Goal: Information Seeking & Learning: Learn about a topic

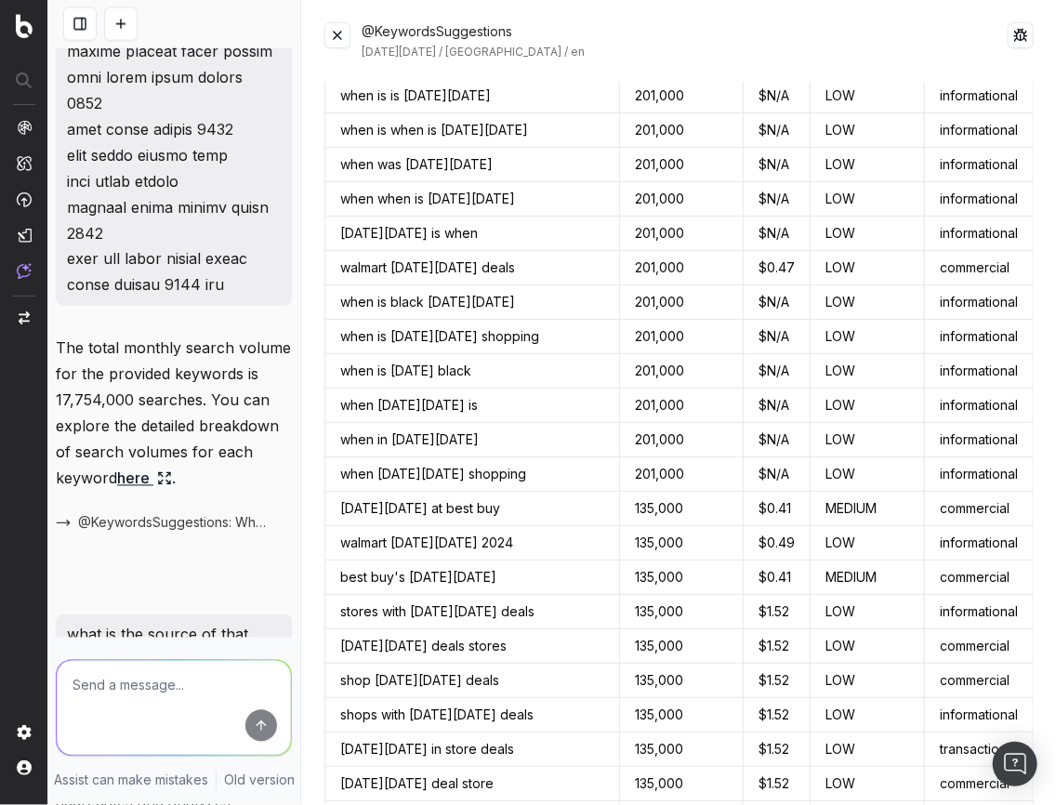
scroll to position [1190, 0]
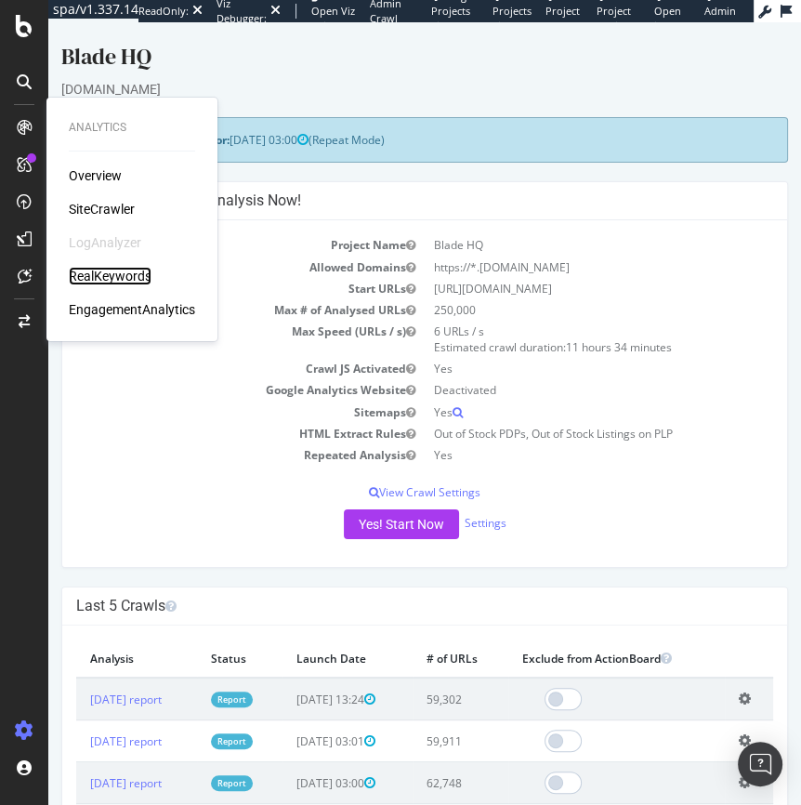
click at [123, 275] on div "RealKeywords" at bounding box center [110, 276] width 83 height 19
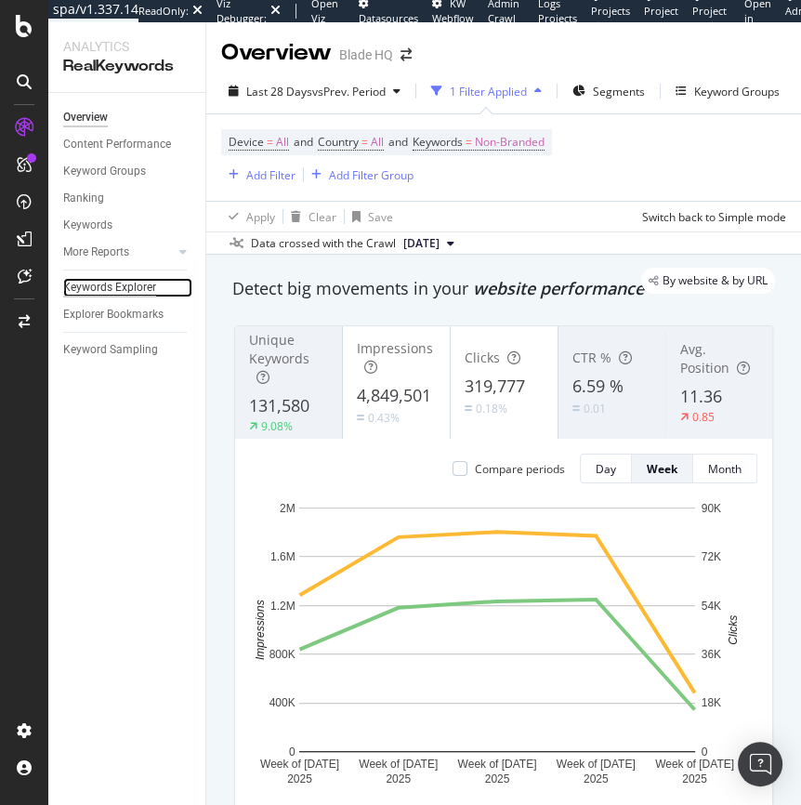
click at [95, 291] on div "Keywords Explorer" at bounding box center [109, 288] width 93 height 20
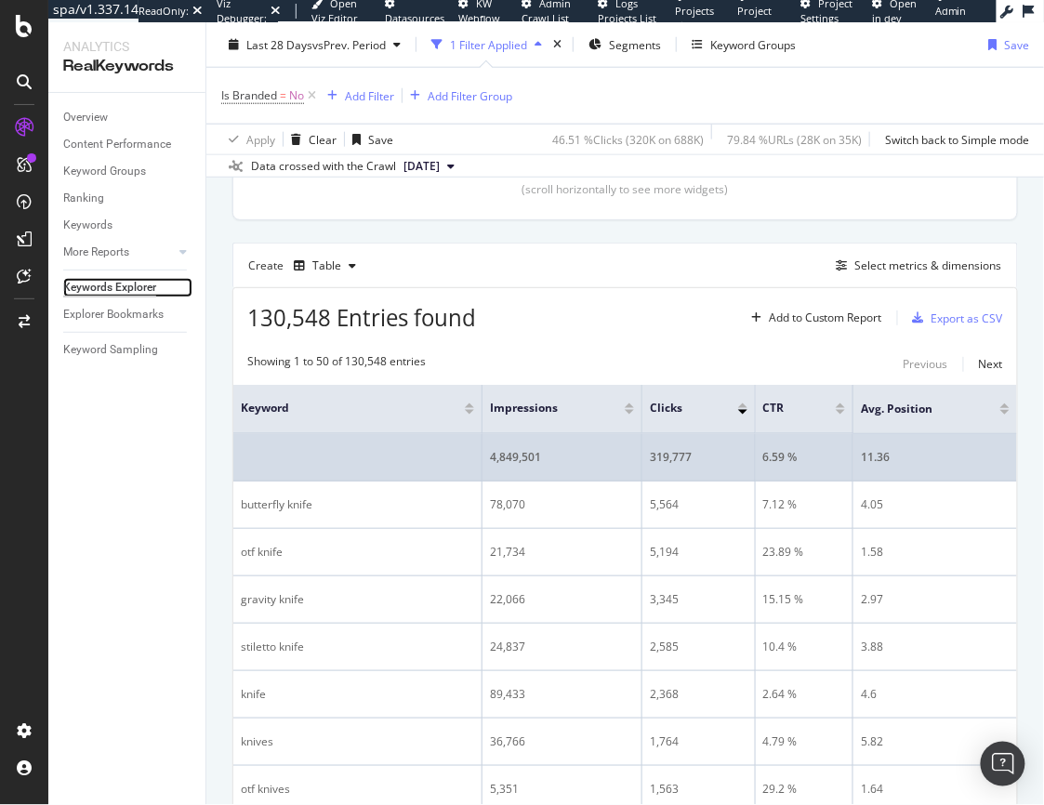
scroll to position [246, 0]
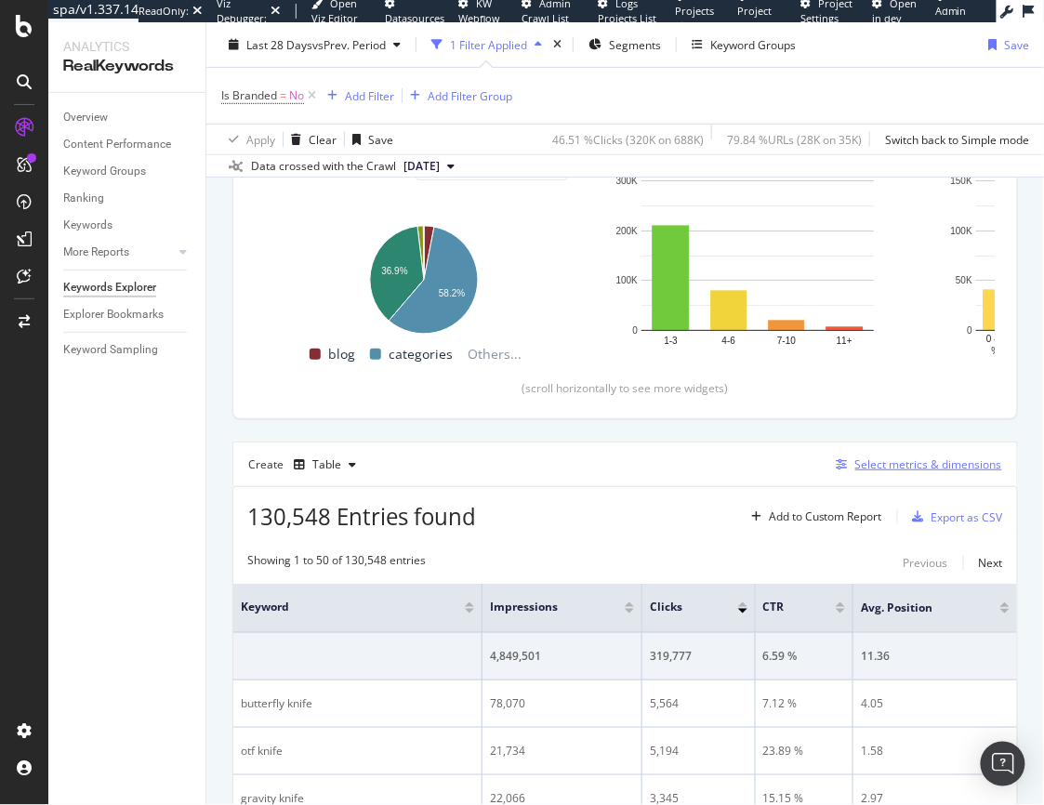
click at [800, 468] on div "Select metrics & dimensions" at bounding box center [928, 464] width 147 height 16
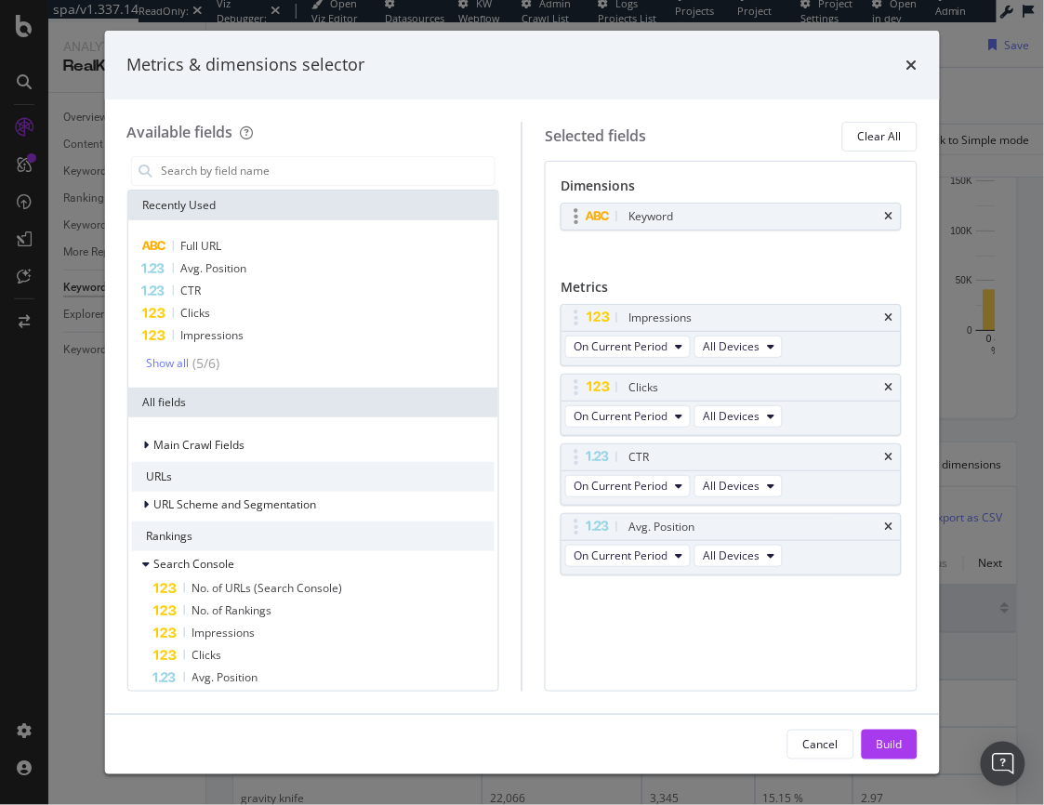
click at [800, 211] on div "Keyword" at bounding box center [731, 217] width 339 height 26
click at [200, 179] on input "modal" at bounding box center [327, 171] width 336 height 28
click at [800, 214] on icon "times" at bounding box center [889, 216] width 8 height 11
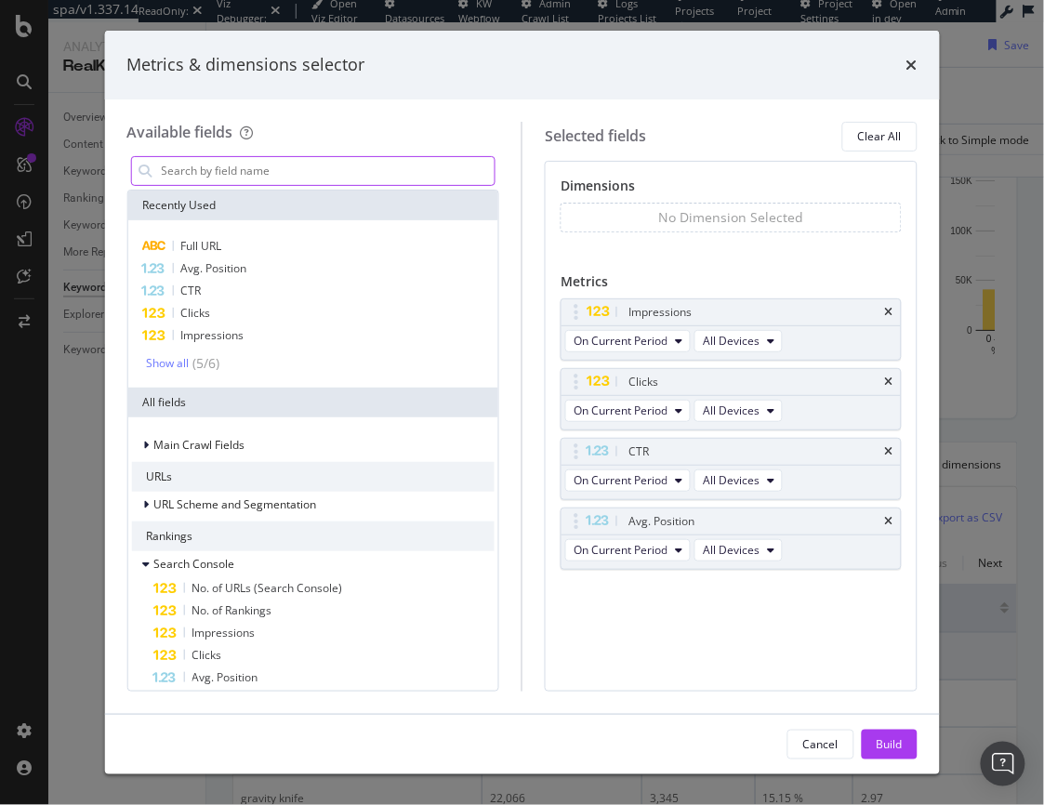
click at [190, 180] on input "modal" at bounding box center [327, 171] width 336 height 28
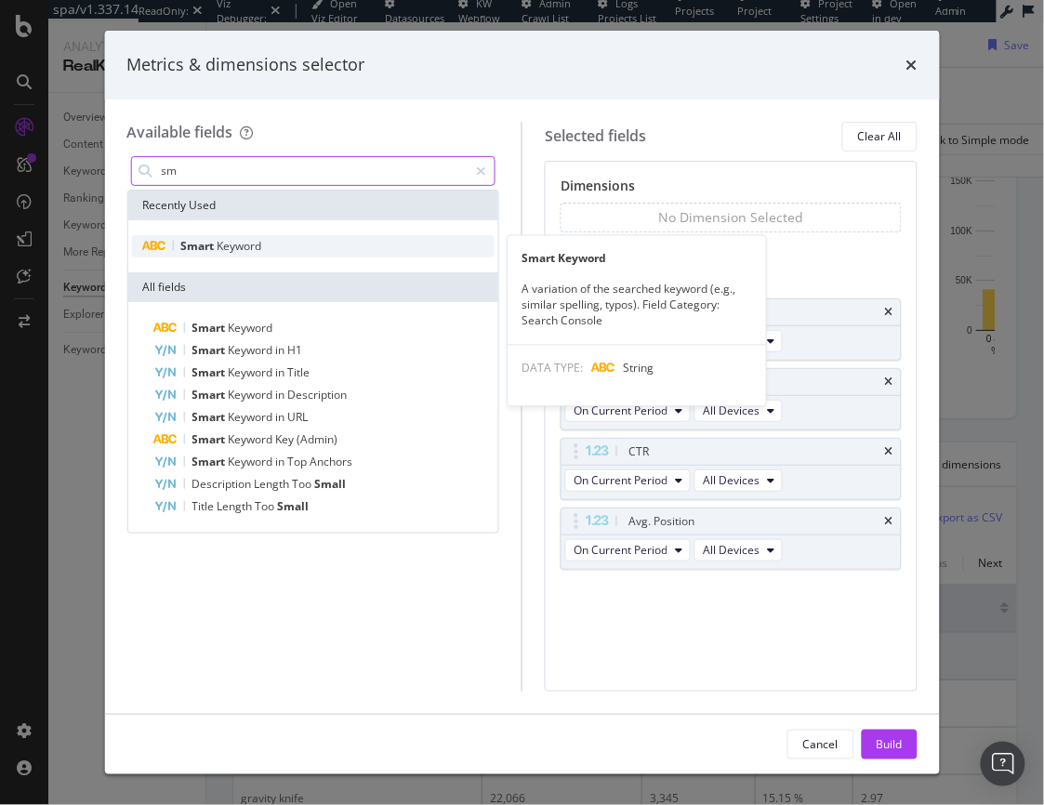
type input "sm"
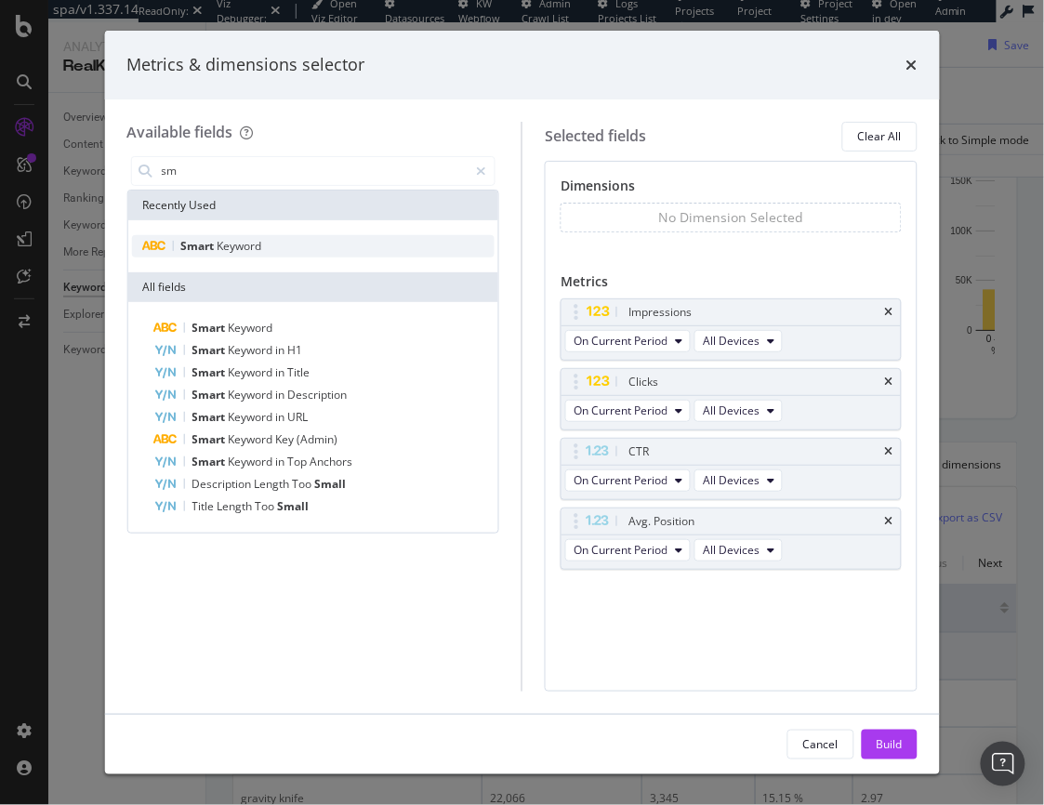
click at [214, 240] on span "Smart" at bounding box center [198, 246] width 36 height 16
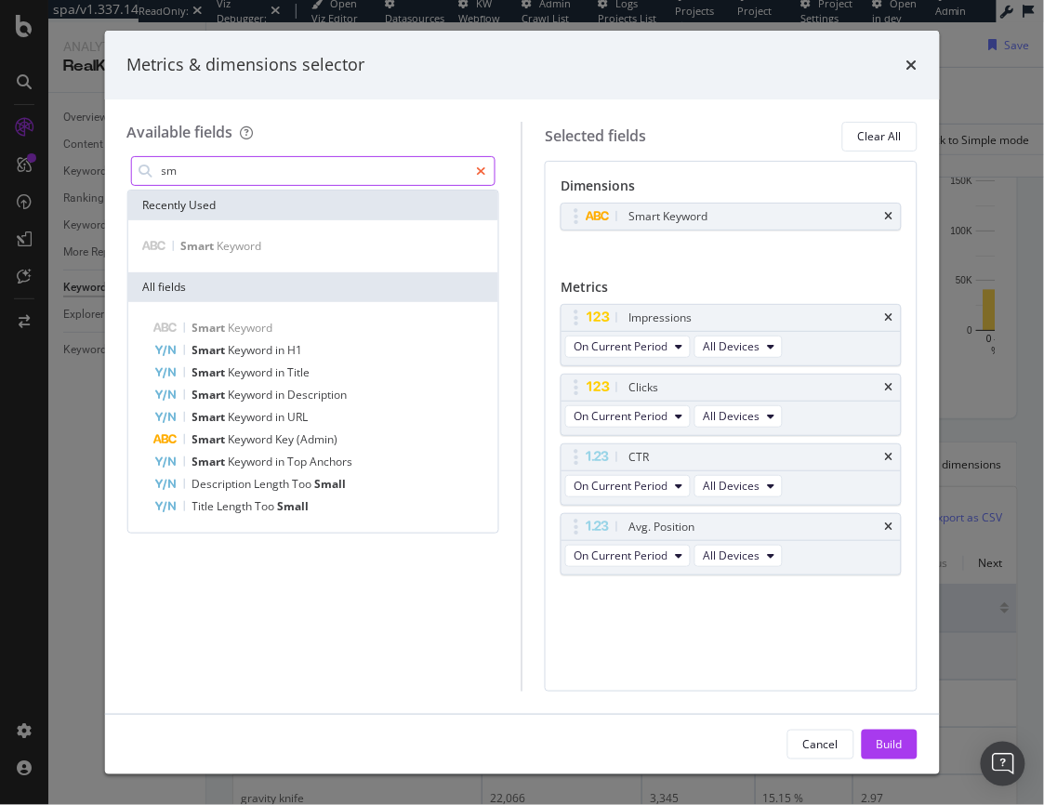
click at [494, 174] on div "modal" at bounding box center [481, 171] width 27 height 30
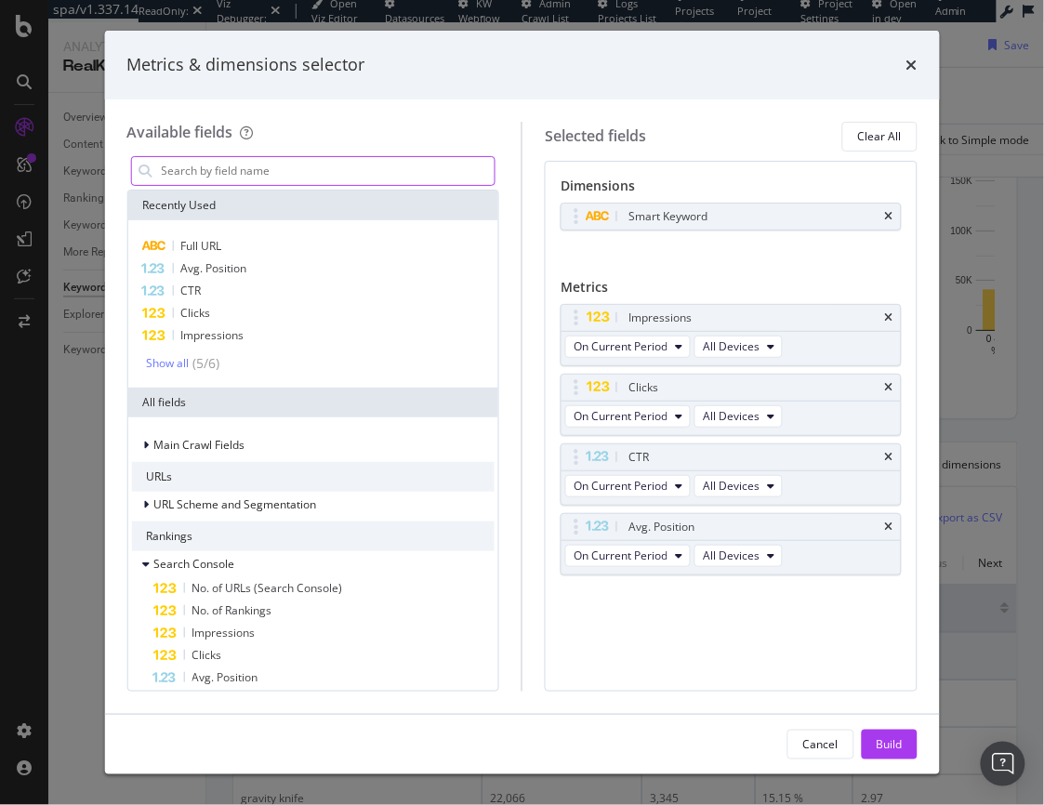
click at [402, 170] on input "modal" at bounding box center [327, 171] width 336 height 28
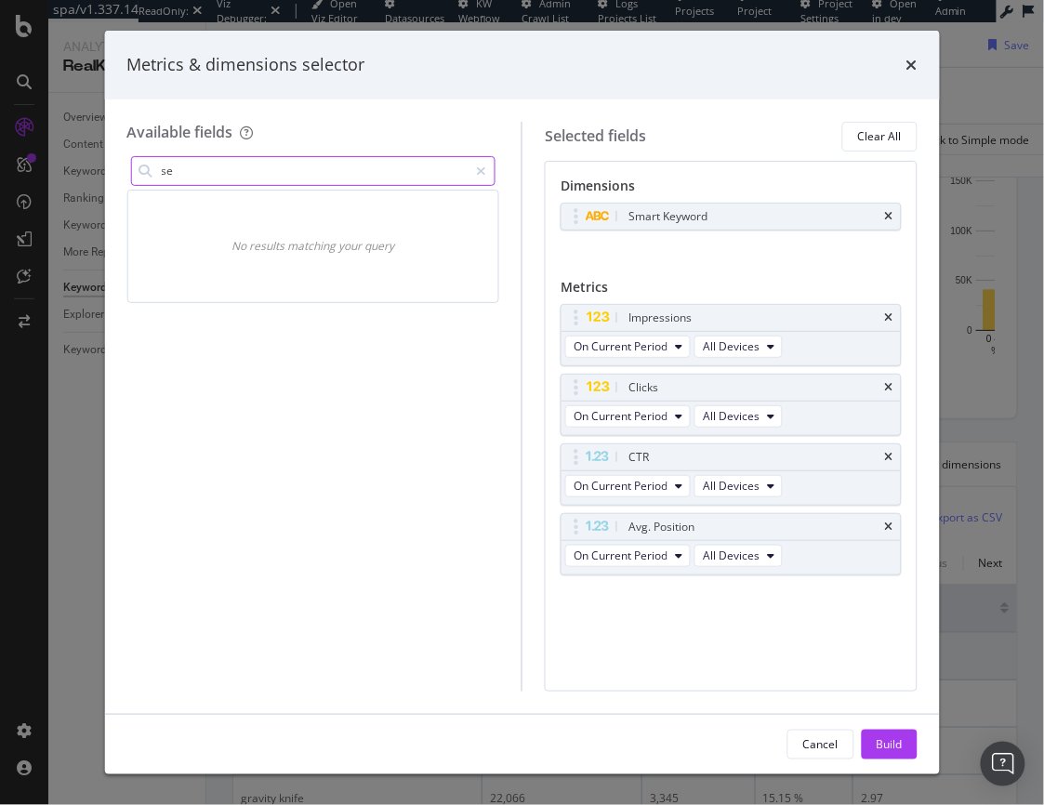
type input "s"
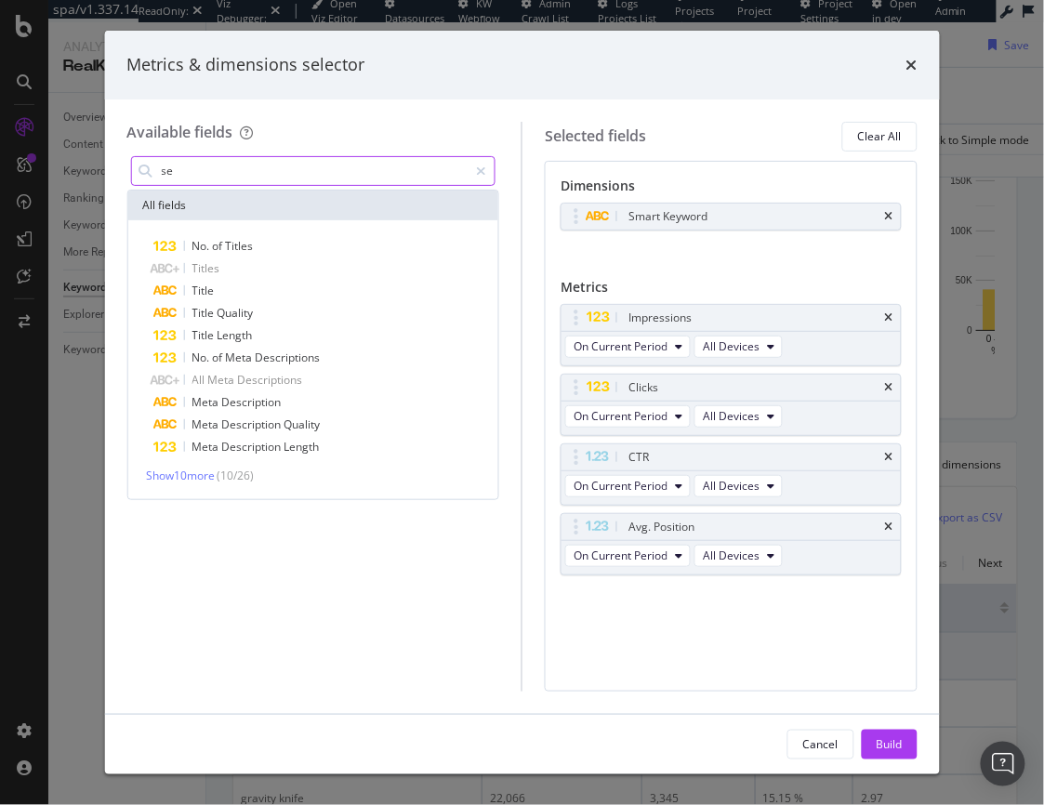
type input "s"
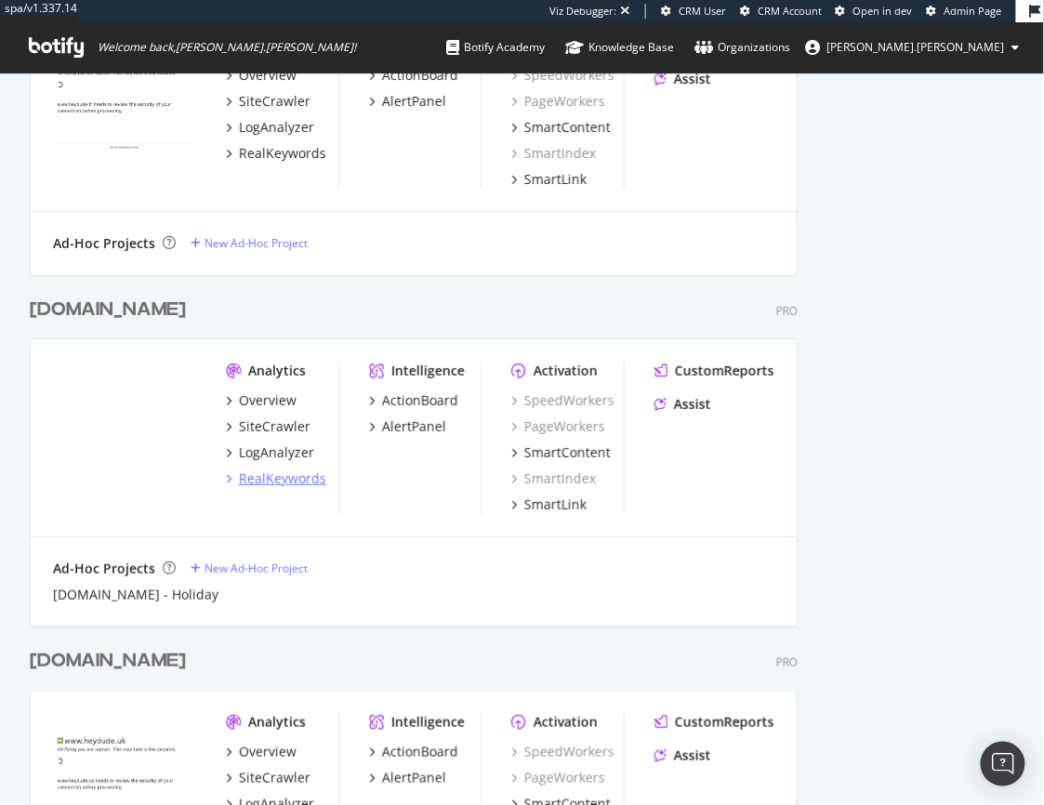
click at [278, 478] on div "RealKeywords" at bounding box center [282, 479] width 87 height 19
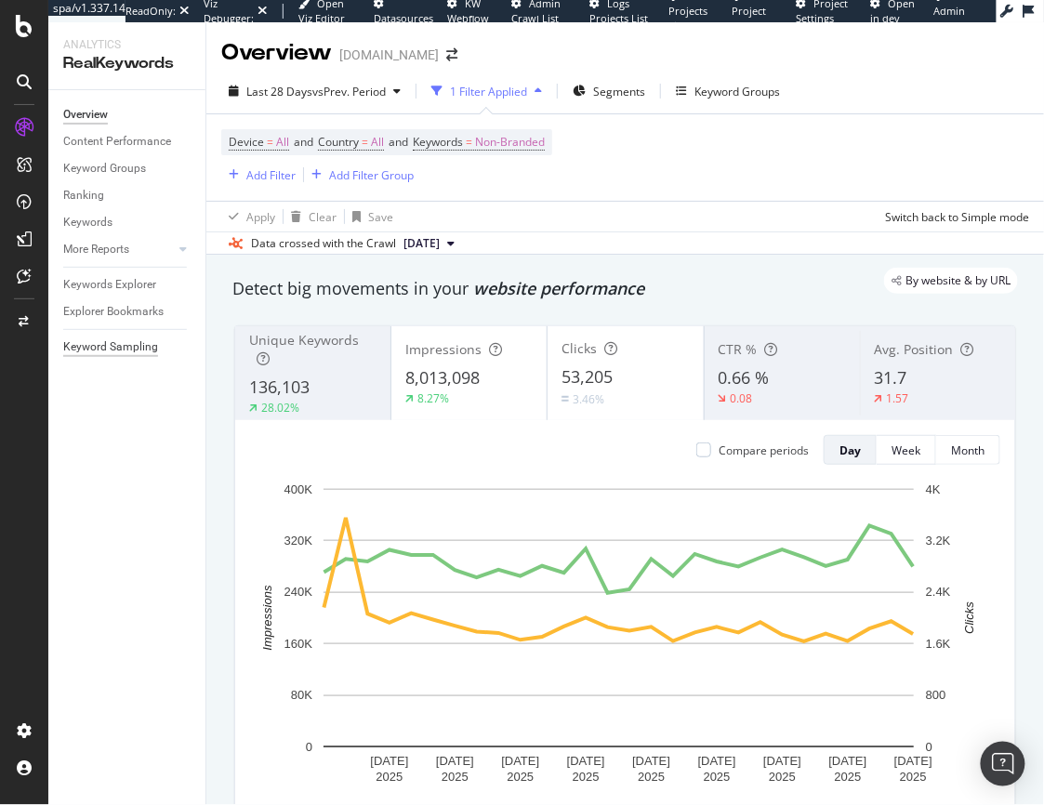
click at [79, 350] on div "Keyword Sampling" at bounding box center [110, 347] width 95 height 20
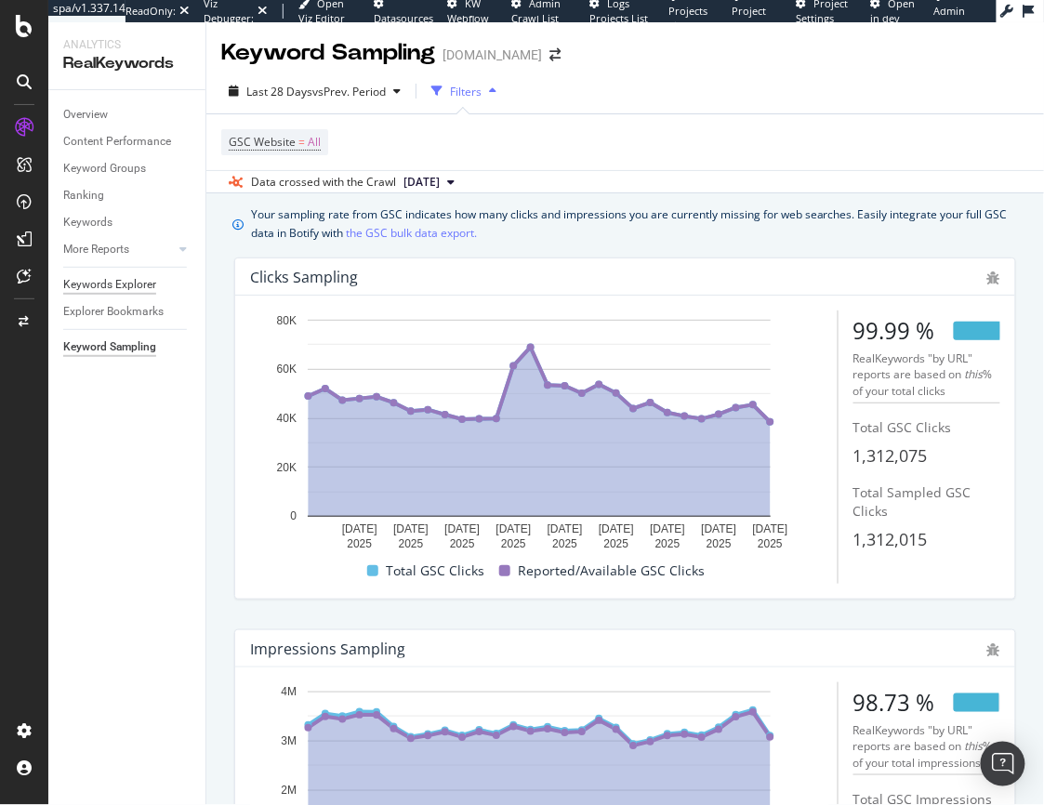
click at [101, 284] on div "Keywords Explorer" at bounding box center [109, 285] width 93 height 20
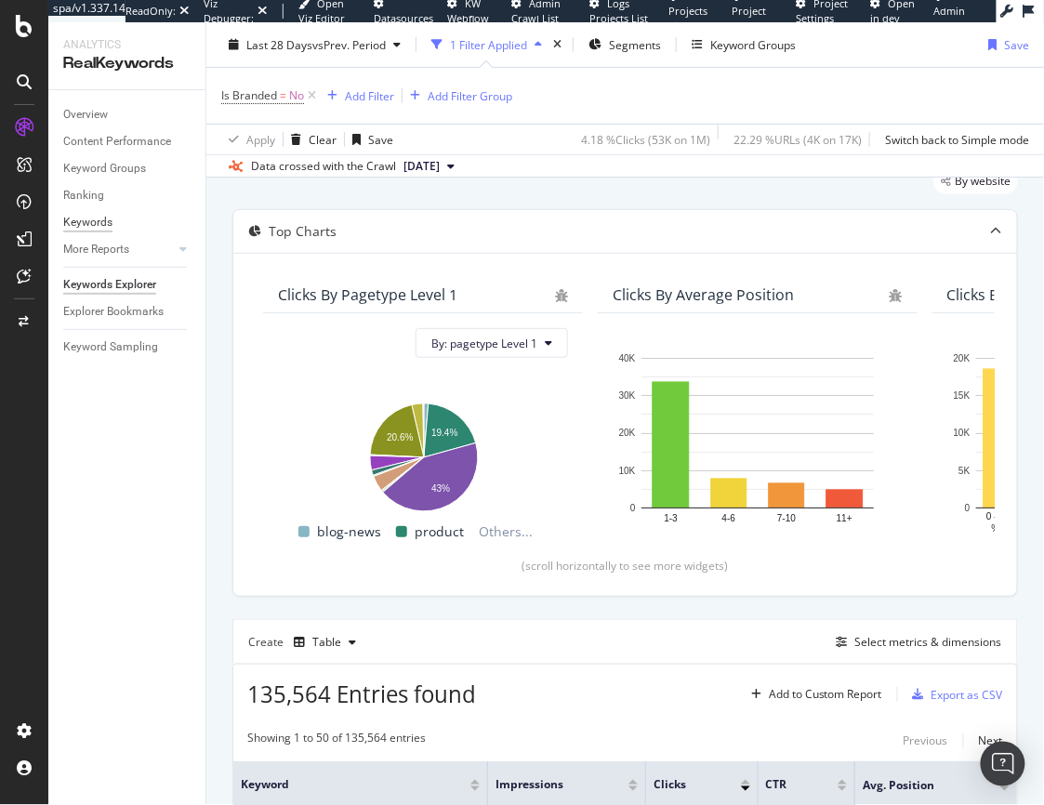
click at [103, 220] on div "Keywords" at bounding box center [87, 223] width 49 height 20
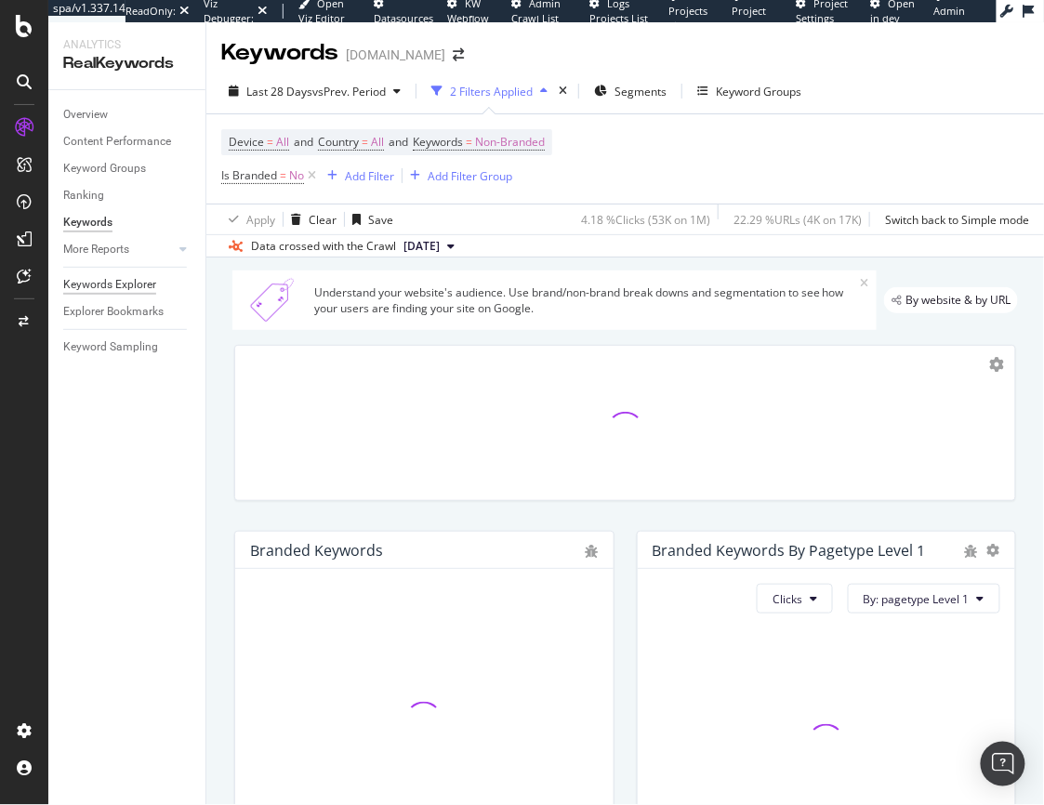
click at [115, 290] on div "Keywords Explorer" at bounding box center [109, 285] width 93 height 20
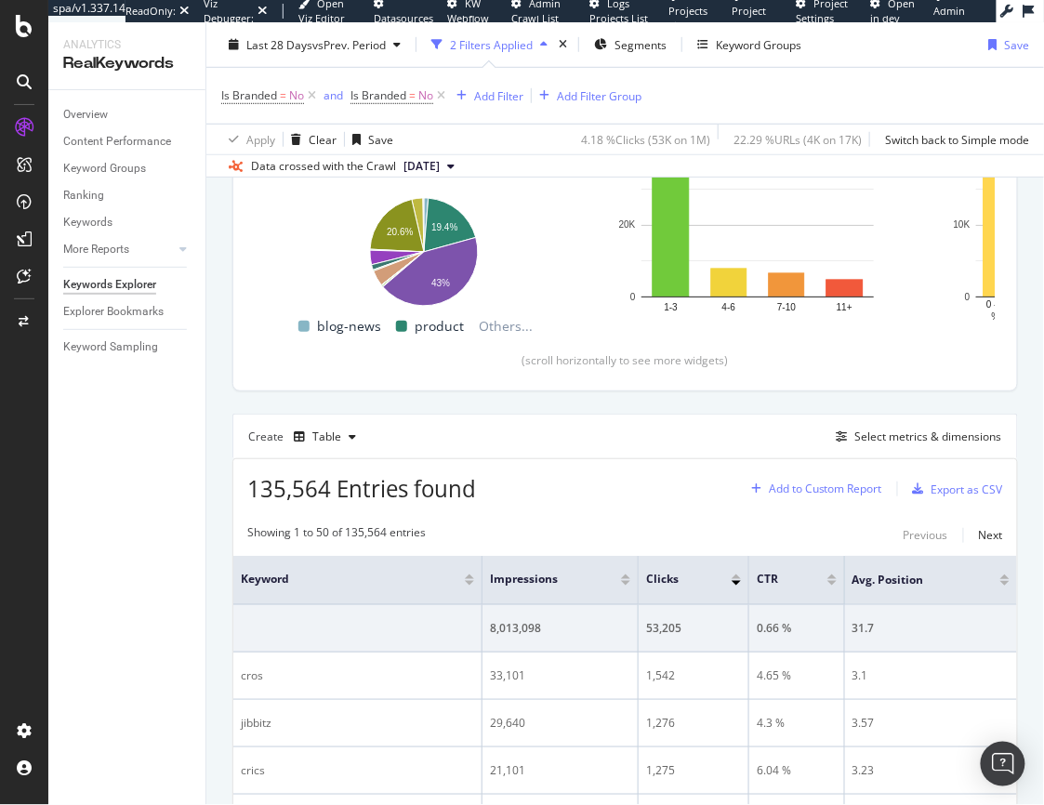
click at [811, 496] on div "Add to Custom Report" at bounding box center [813, 489] width 139 height 28
click at [904, 455] on div "Create Table Select metrics & dimensions" at bounding box center [625, 436] width 786 height 45
click at [908, 439] on div "Select metrics & dimensions" at bounding box center [928, 437] width 147 height 16
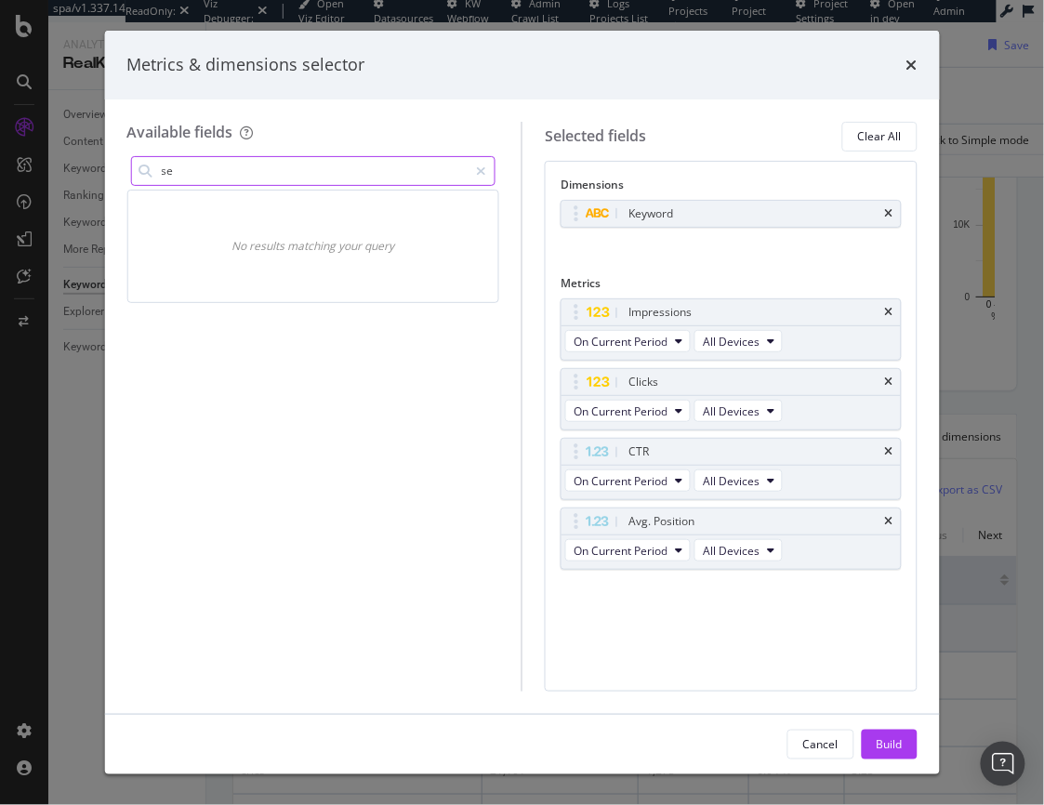
type input "s"
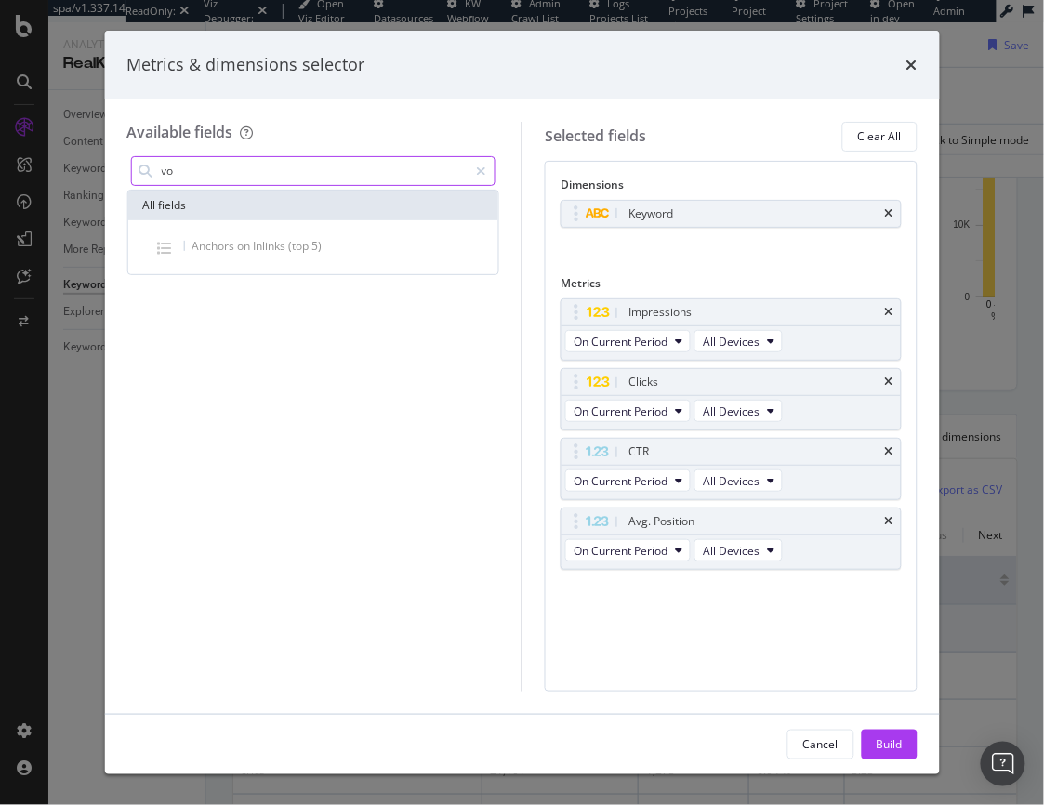
type input "v"
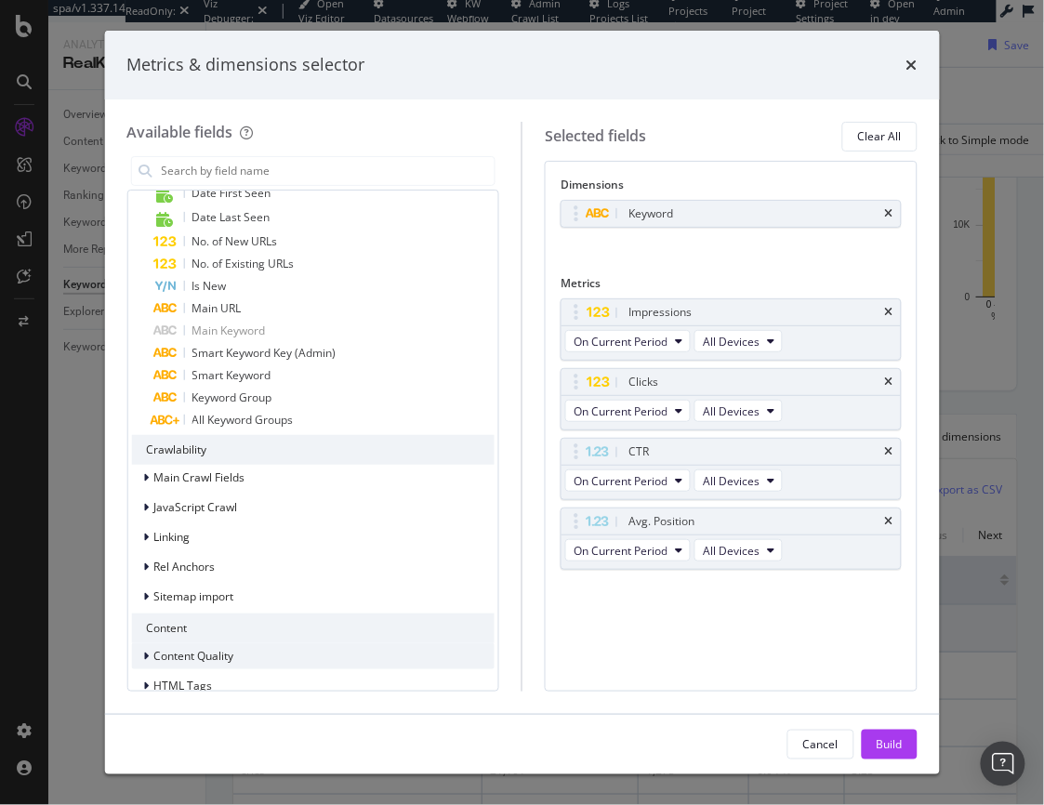
scroll to position [1527, 0]
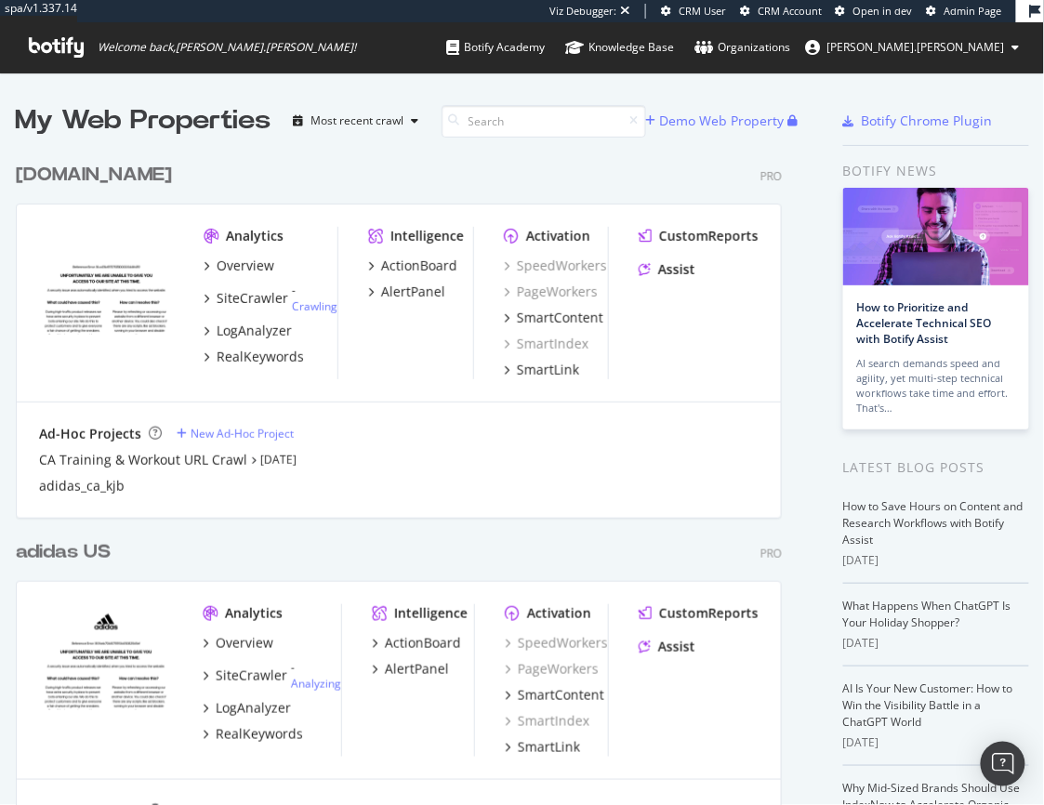
click at [74, 553] on div "adidas US" at bounding box center [63, 552] width 95 height 27
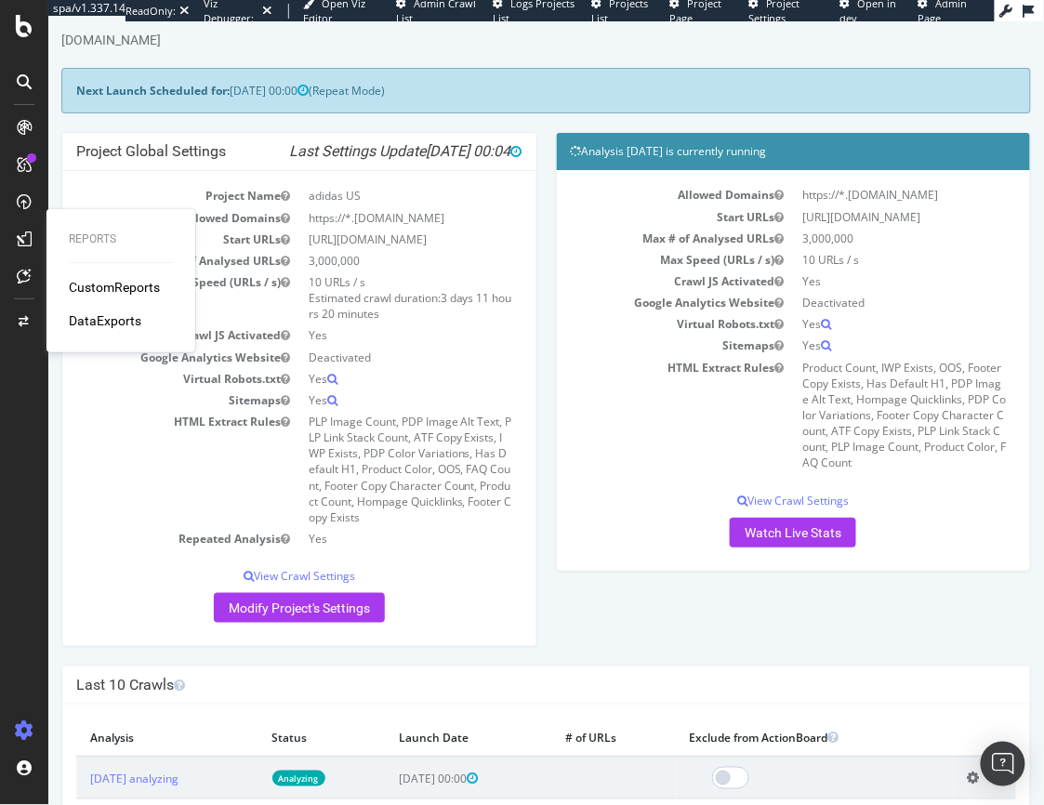
scroll to position [286, 0]
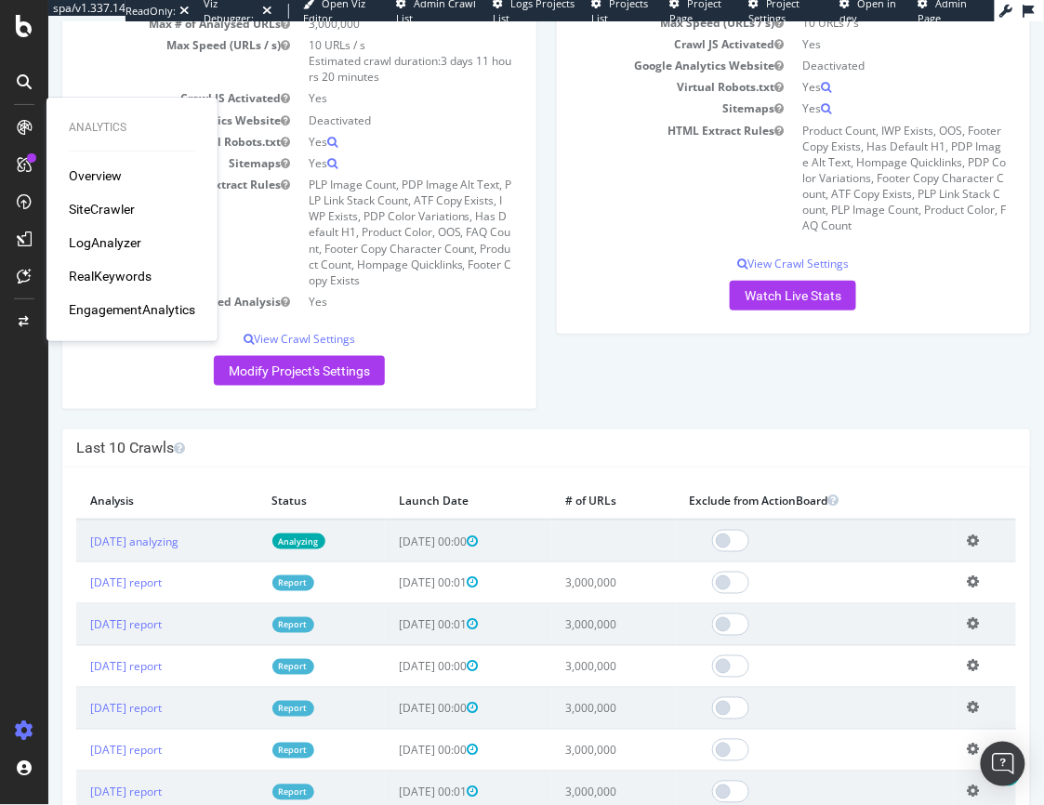
click at [109, 278] on div "RealKeywords" at bounding box center [110, 276] width 83 height 19
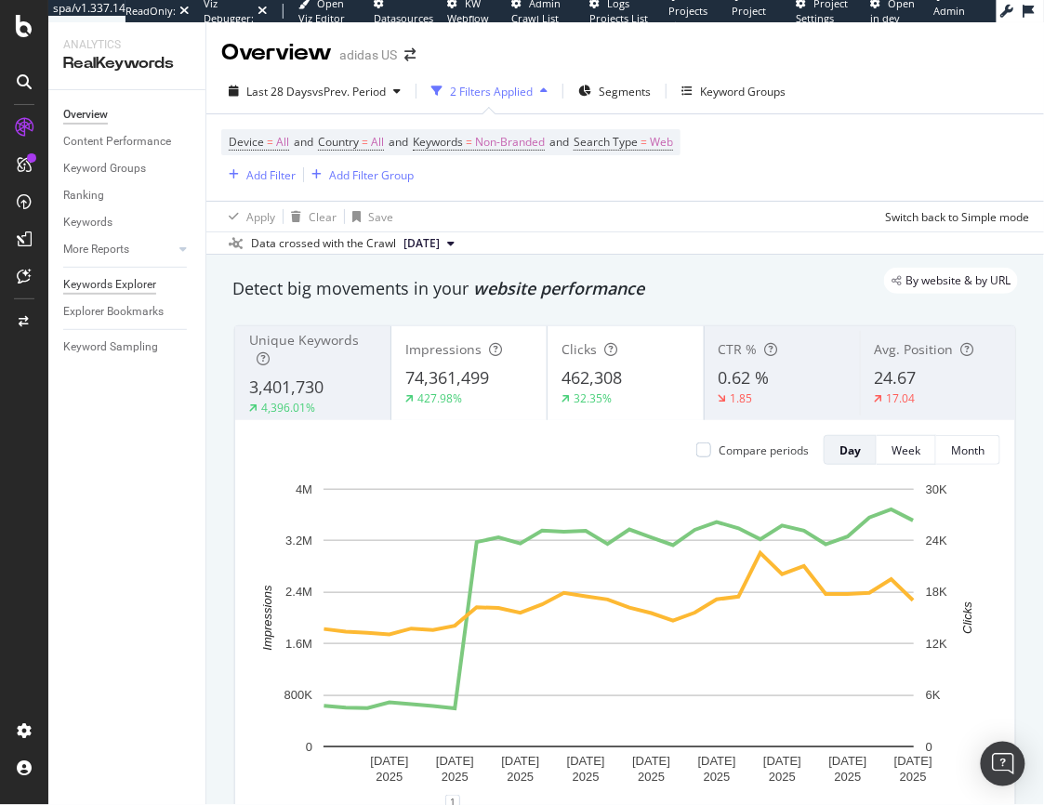
click at [116, 288] on div "Keywords Explorer" at bounding box center [109, 285] width 93 height 20
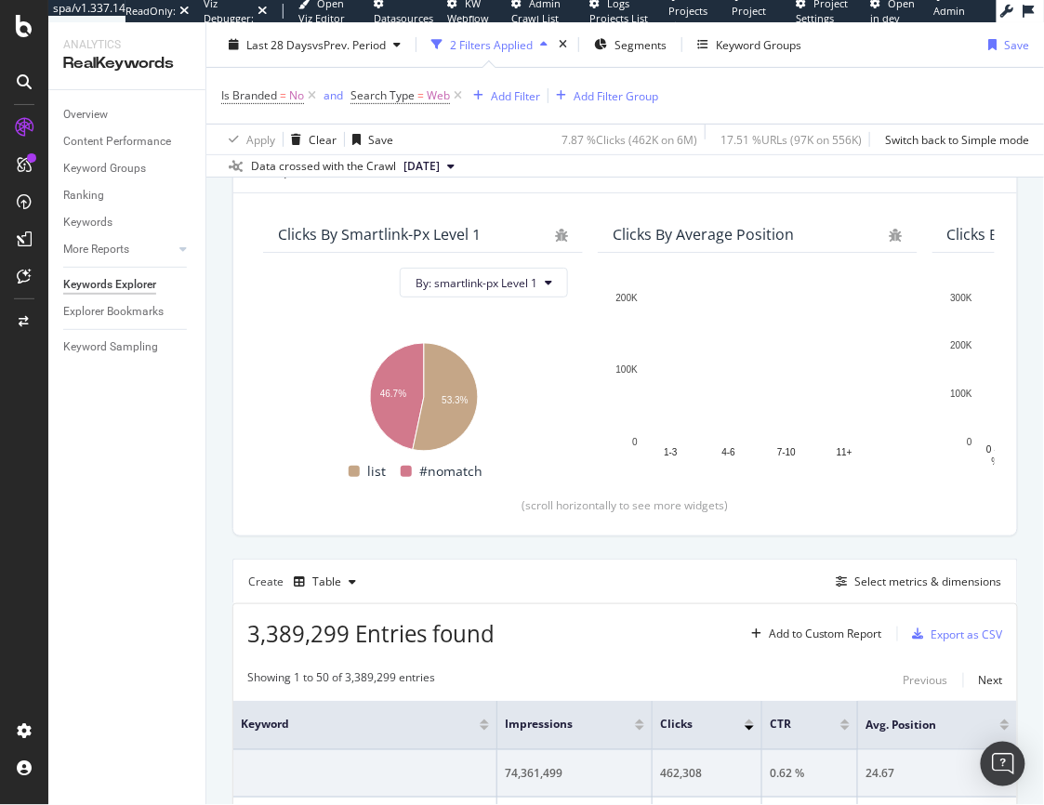
scroll to position [94, 0]
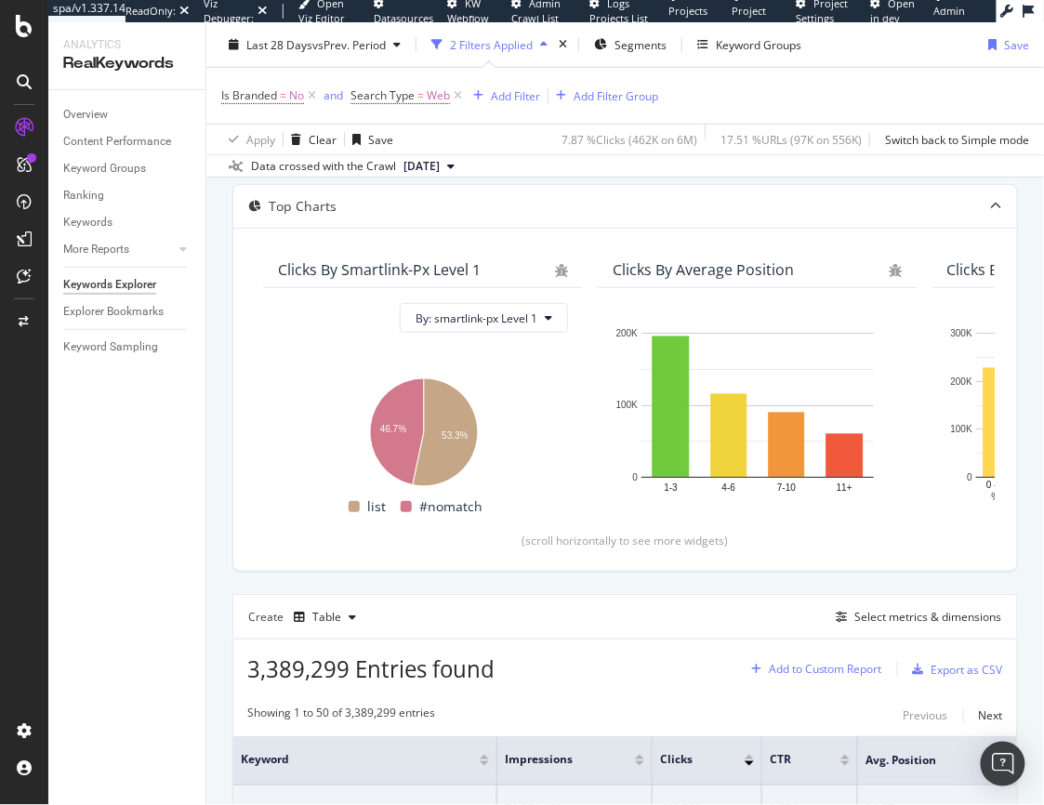
click at [827, 664] on div "Add to Custom Report" at bounding box center [825, 669] width 113 height 11
click at [589, 609] on div "Create Table Select metrics & dimensions" at bounding box center [625, 616] width 786 height 45
click at [913, 615] on div "Select metrics & dimensions" at bounding box center [928, 617] width 147 height 16
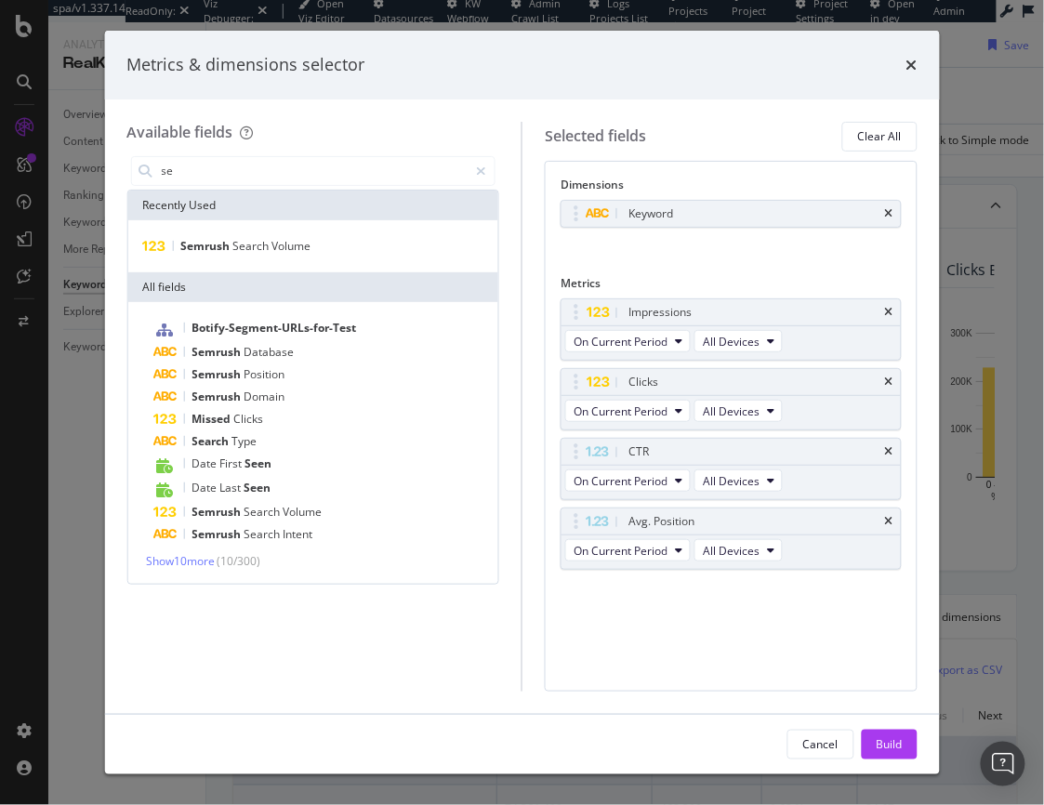
type input "se"
click at [197, 568] on div "Botify-Segment-URLs-for-Test Semrush Database Semrush Position Semrush Domain M…" at bounding box center [312, 443] width 371 height 282
click at [227, 514] on span "Semrush" at bounding box center [218, 512] width 52 height 16
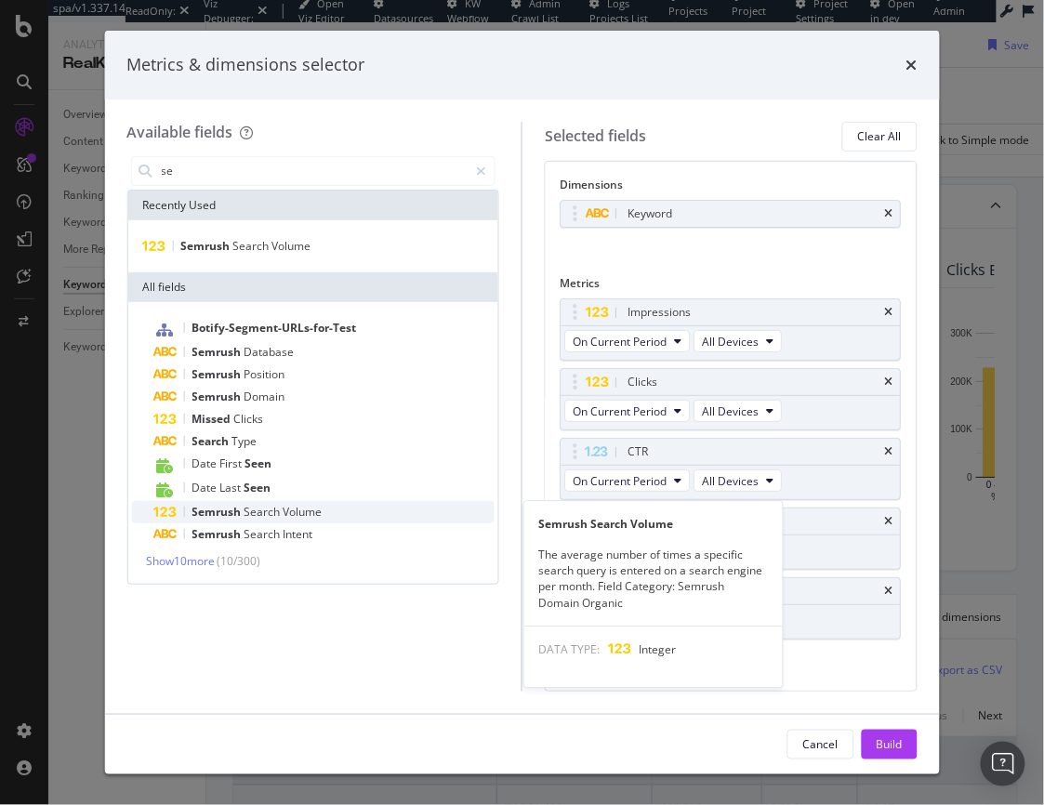
click at [310, 501] on div "Semrush Search Volume" at bounding box center [323, 512] width 341 height 22
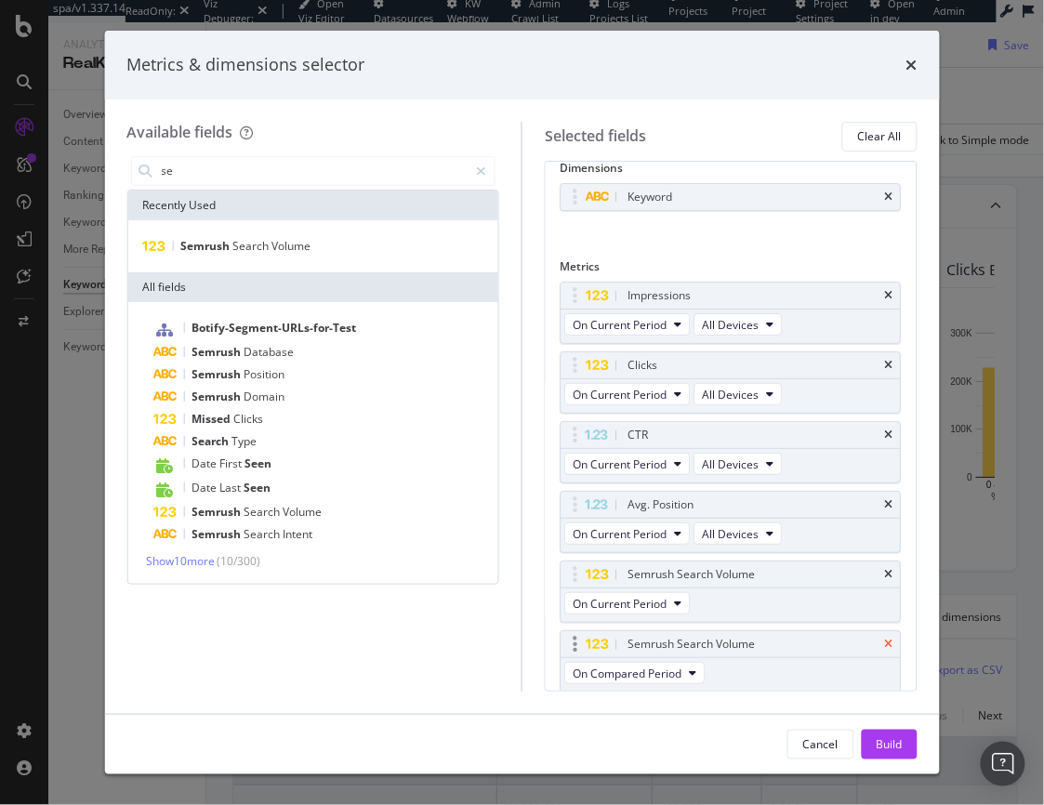
click at [885, 643] on icon "times" at bounding box center [889, 644] width 8 height 11
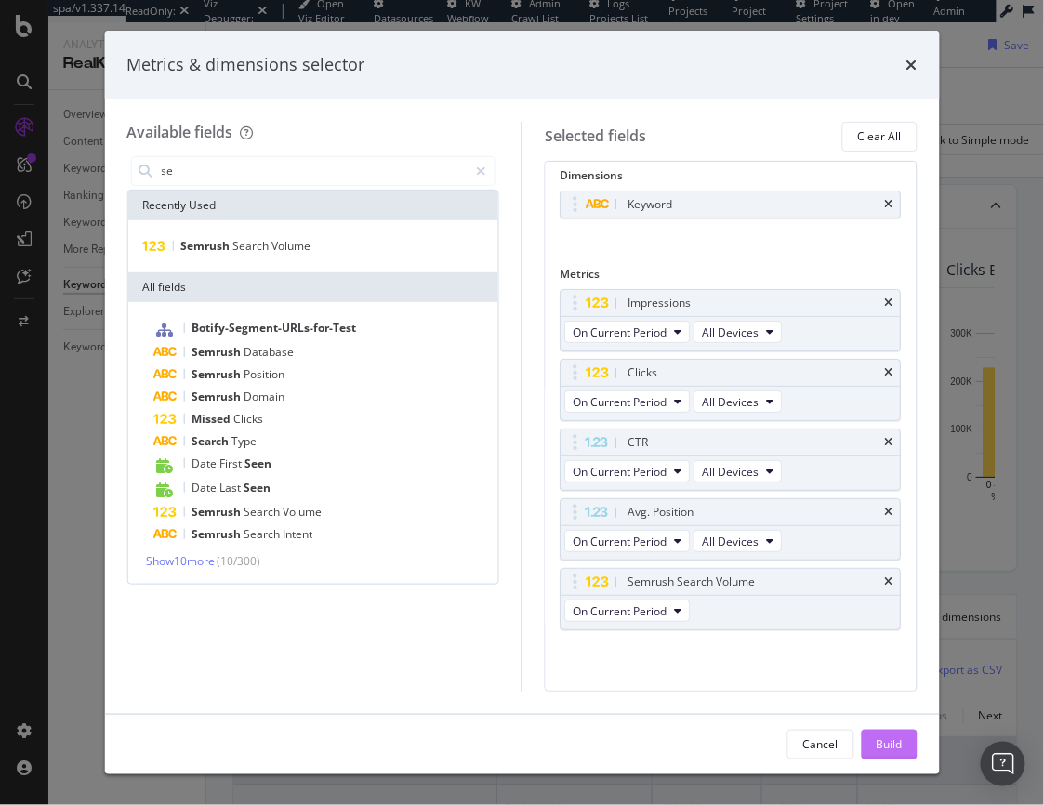
click at [894, 738] on div "Build" at bounding box center [890, 744] width 26 height 16
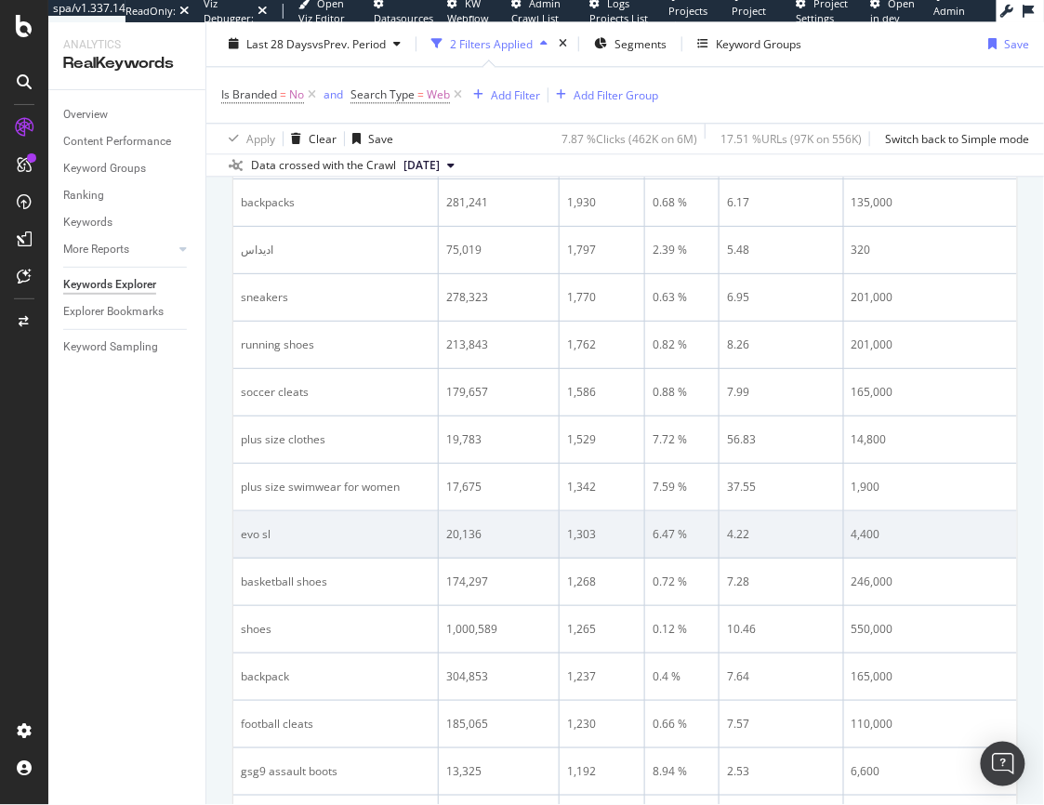
scroll to position [1047, 0]
